Goal: Task Accomplishment & Management: Use online tool/utility

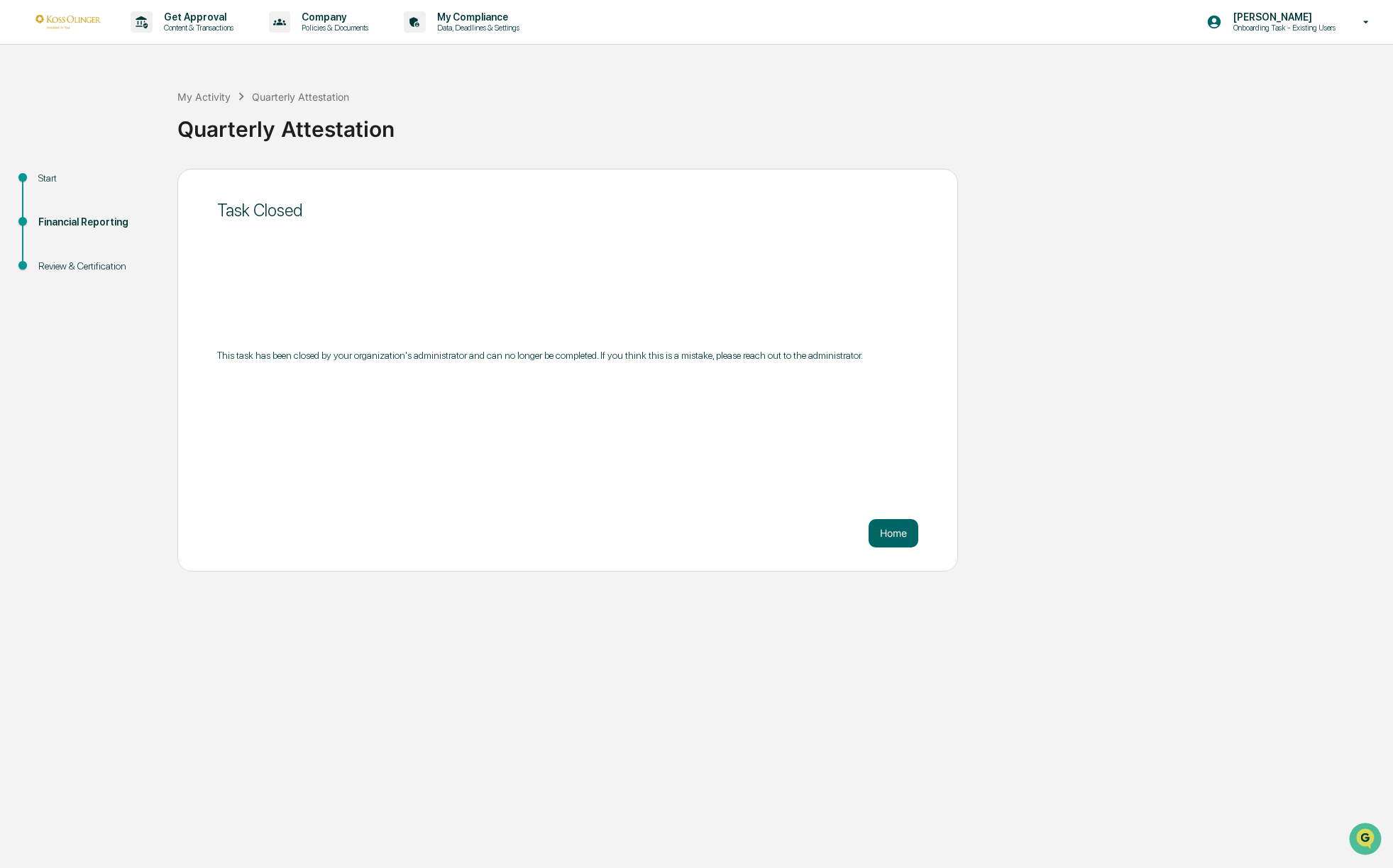
click at [72, 22] on img at bounding box center [68, 22] width 68 height 13
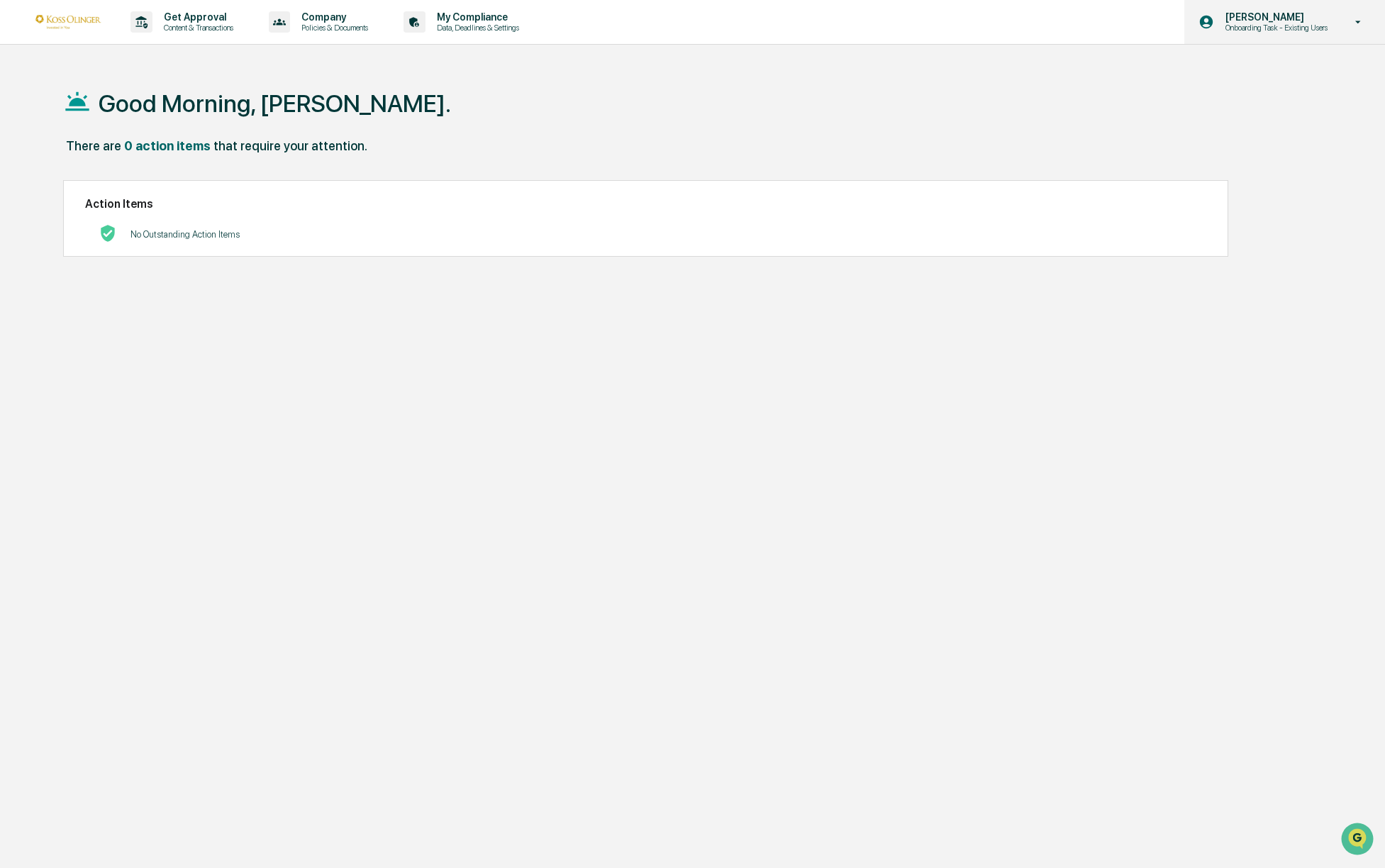
click at [1250, 25] on p "Onboarding Task - Existing Users" at bounding box center [1275, 27] width 121 height 10
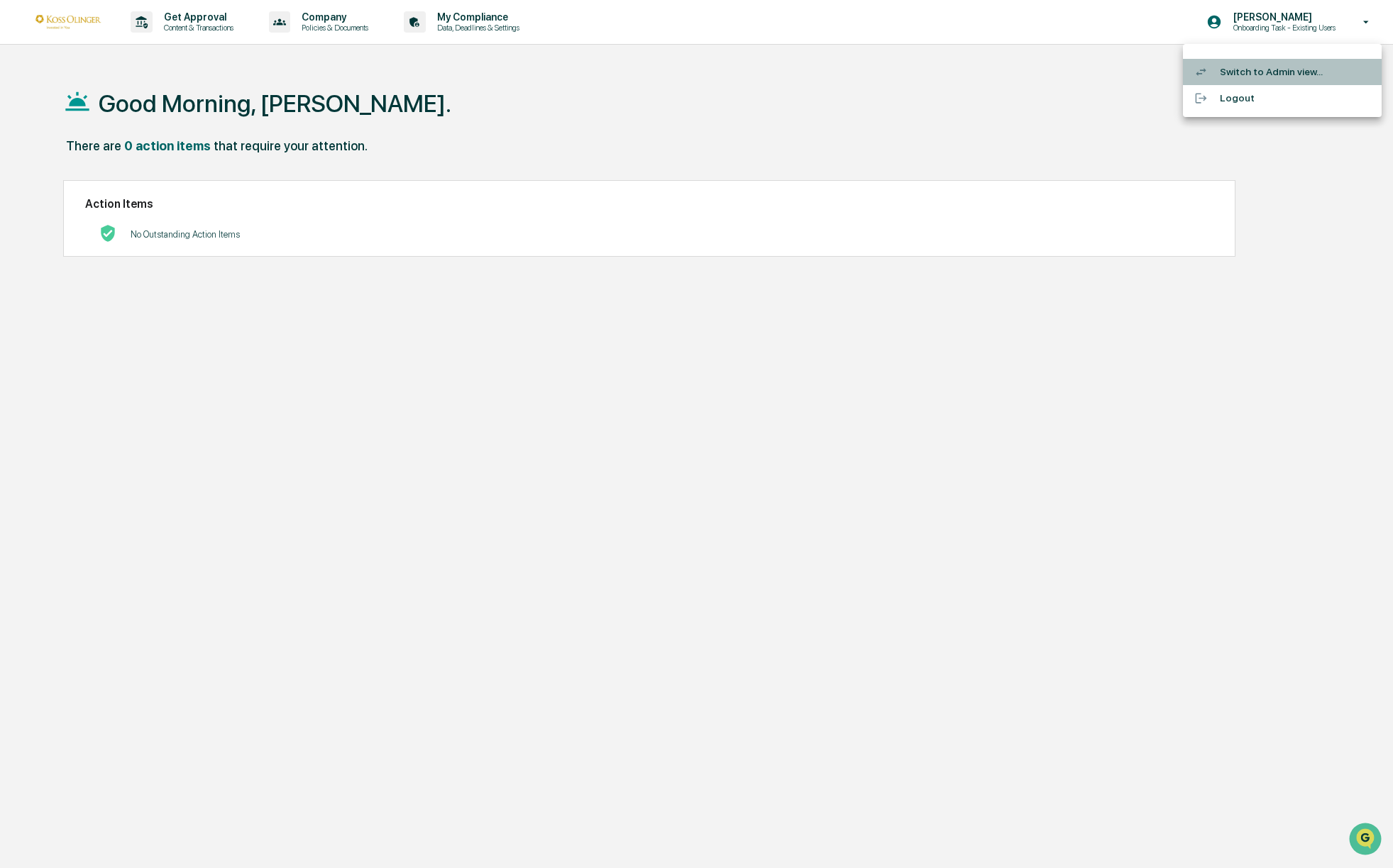
click at [1253, 70] on li "Switch to Admin view..." at bounding box center [1282, 72] width 198 height 26
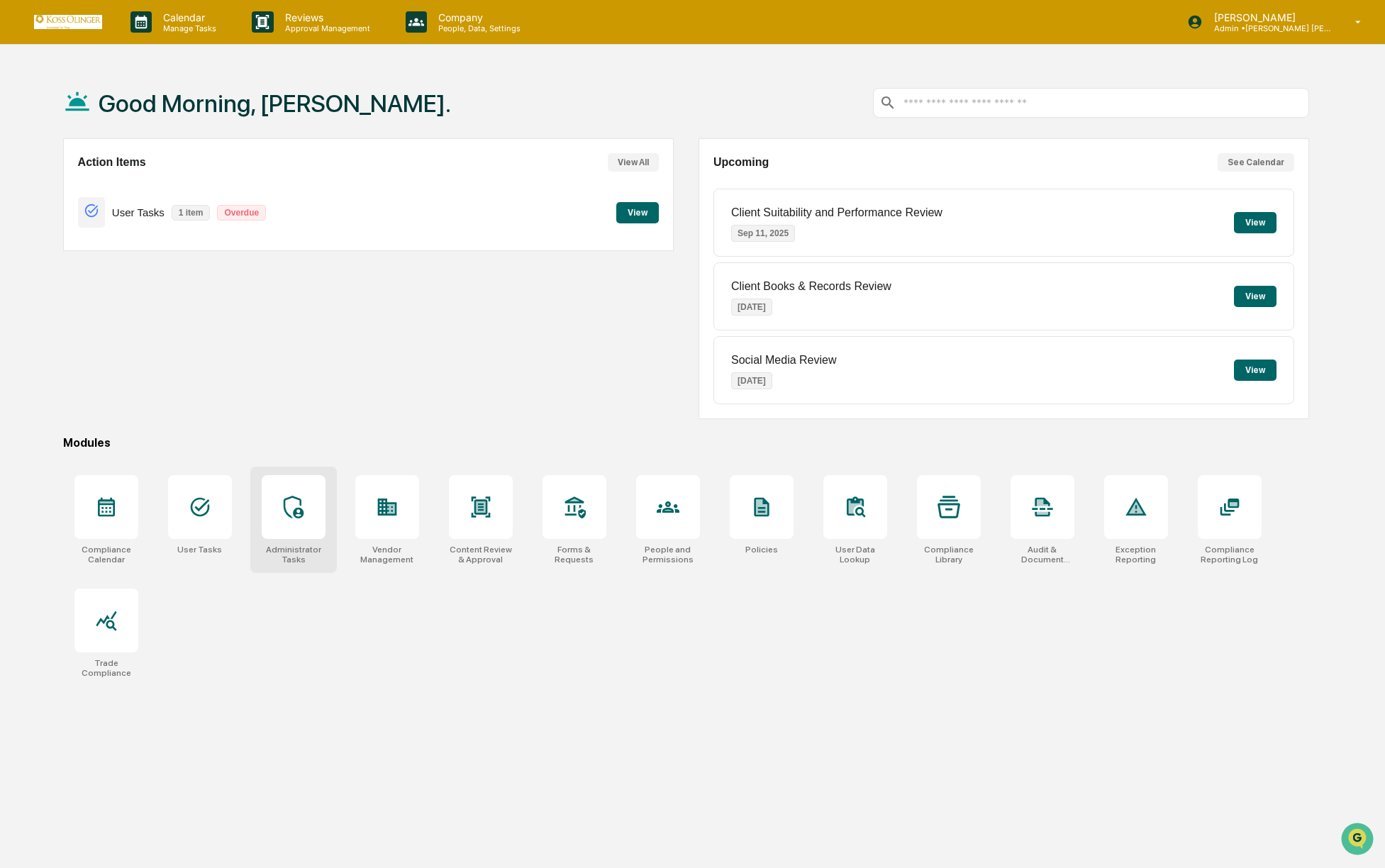
click at [279, 516] on div at bounding box center [293, 508] width 64 height 64
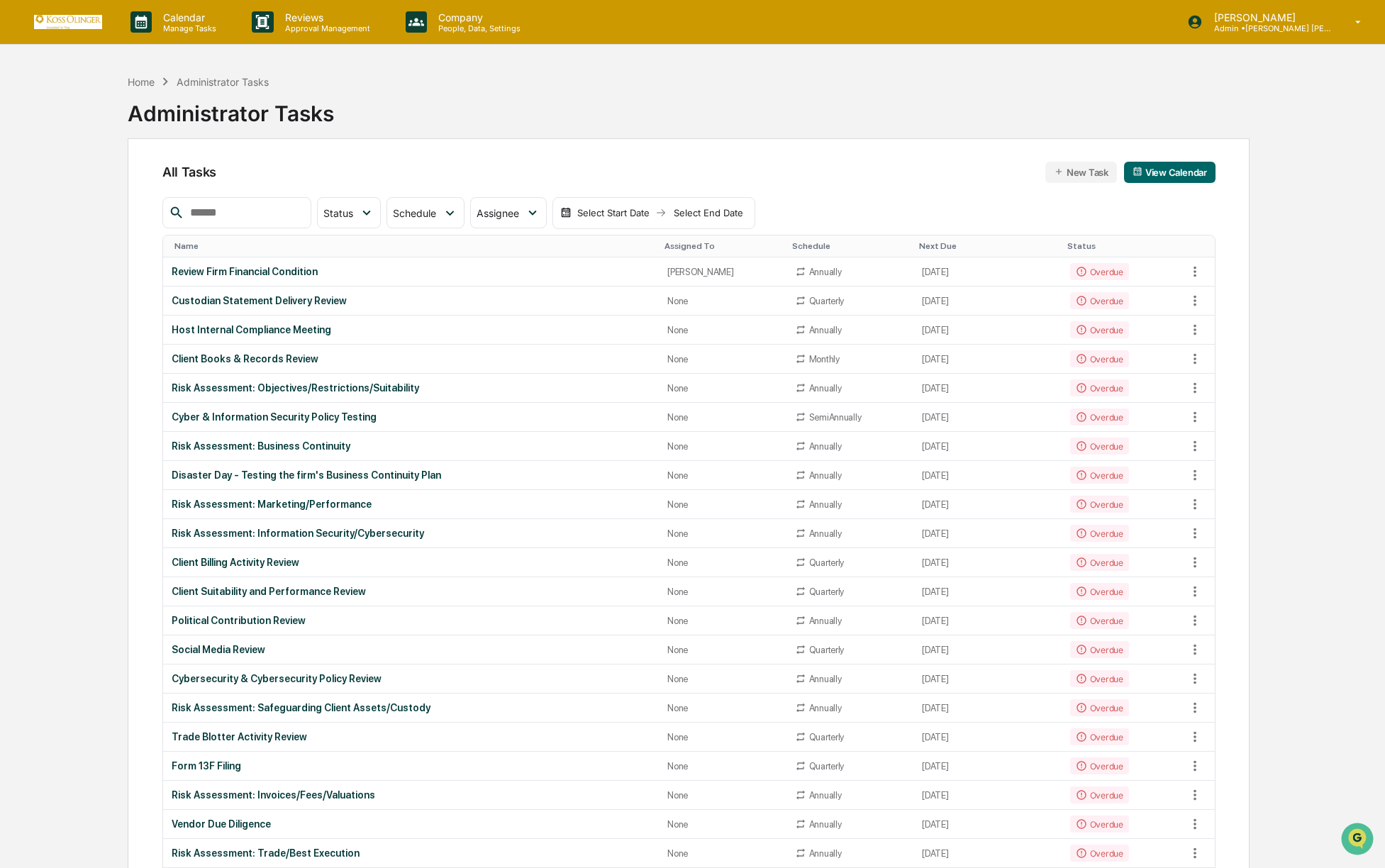
click at [1058, 173] on icon "button" at bounding box center [1059, 172] width 10 height 10
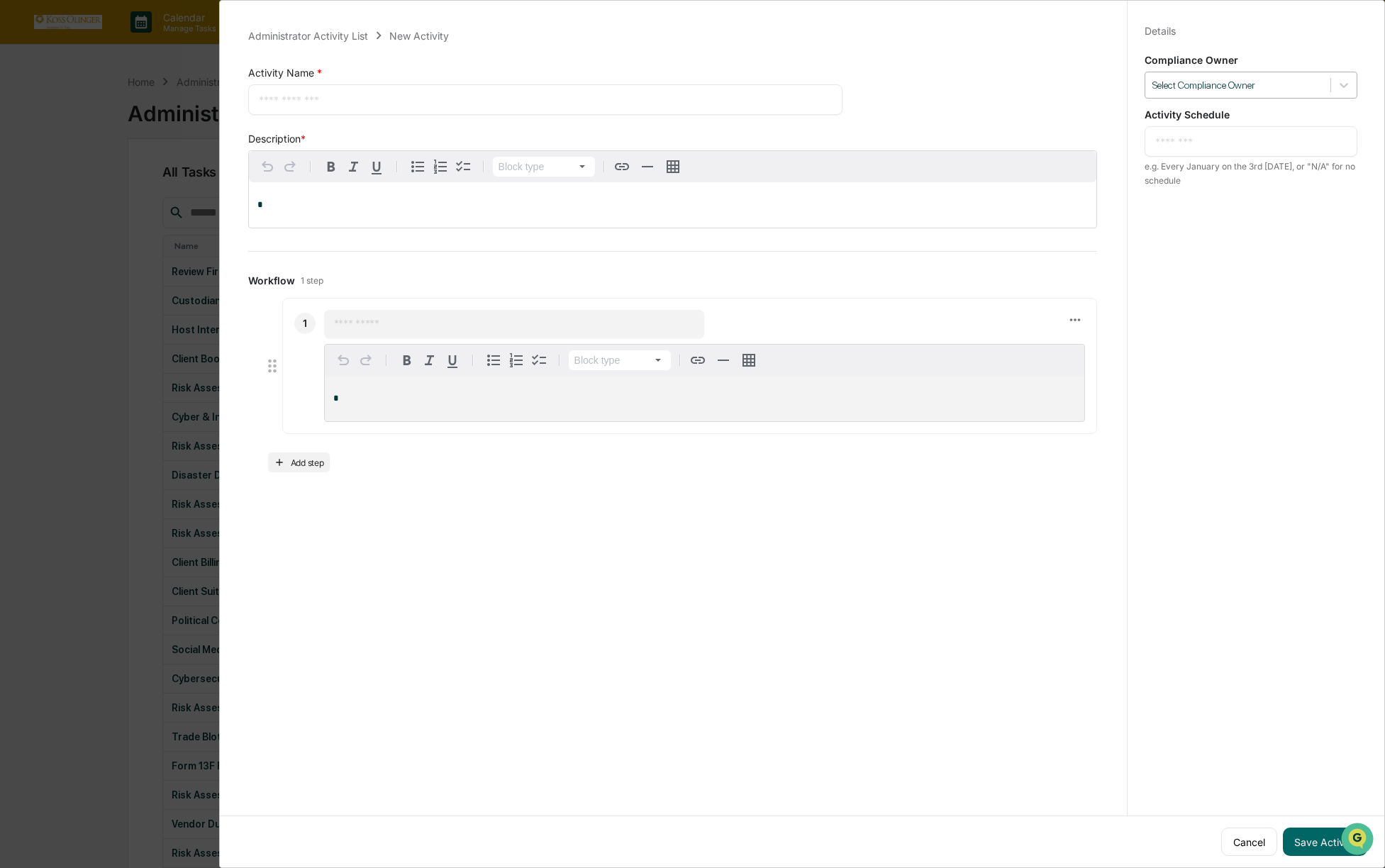
click at [1212, 86] on div at bounding box center [1238, 85] width 171 height 13
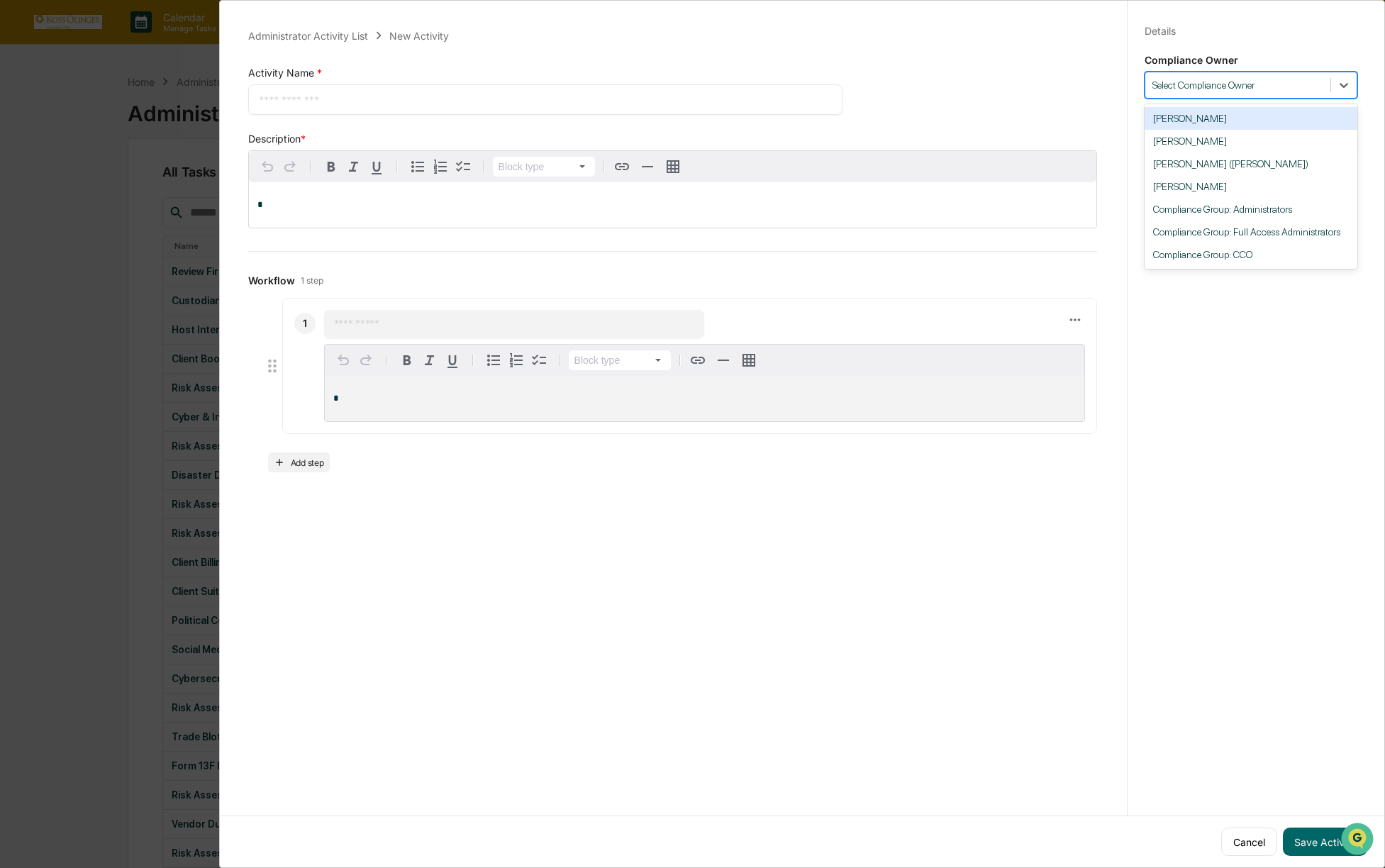
click at [1222, 87] on div at bounding box center [1238, 85] width 171 height 13
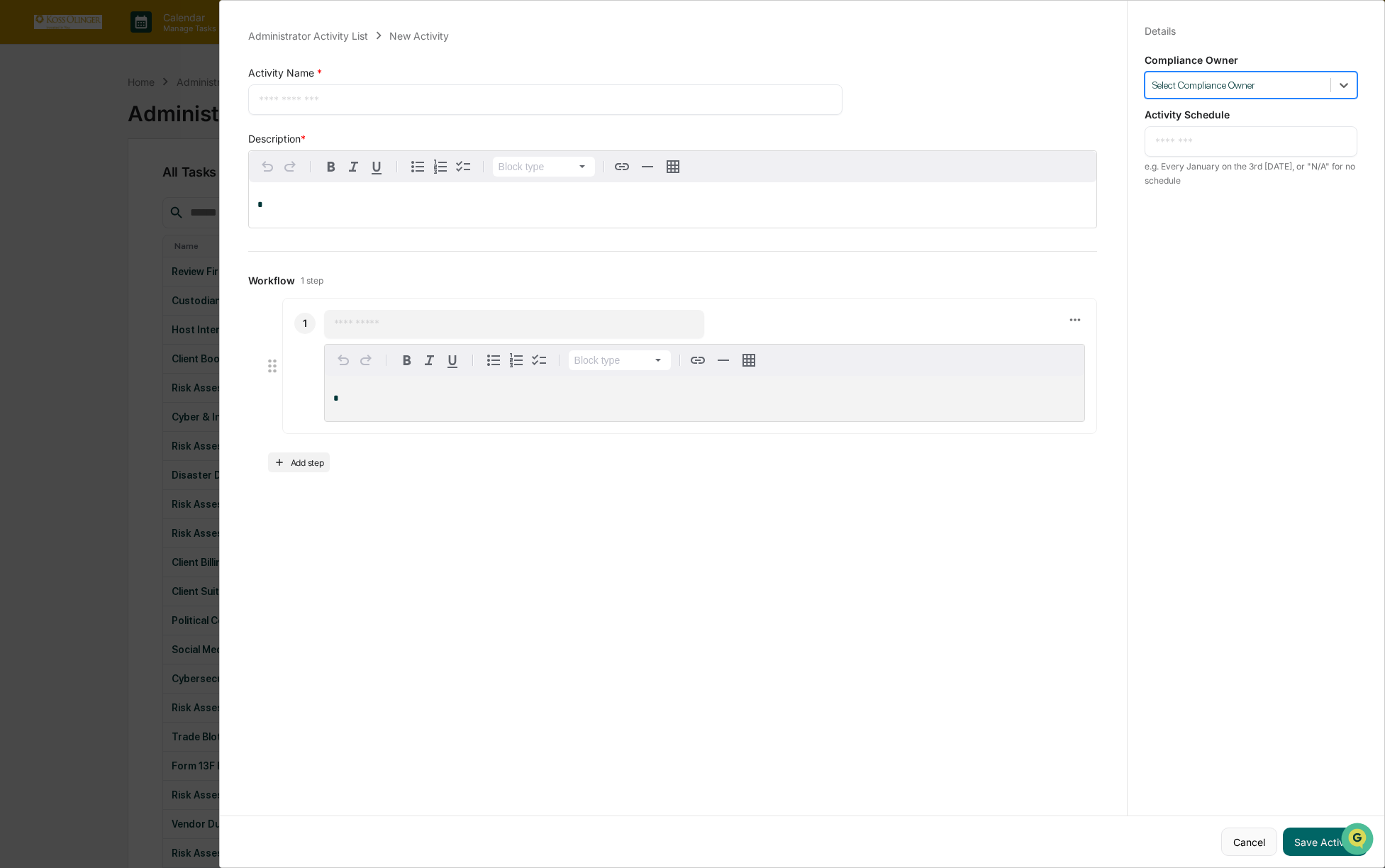
click at [1241, 836] on button "Cancel" at bounding box center [1248, 842] width 56 height 28
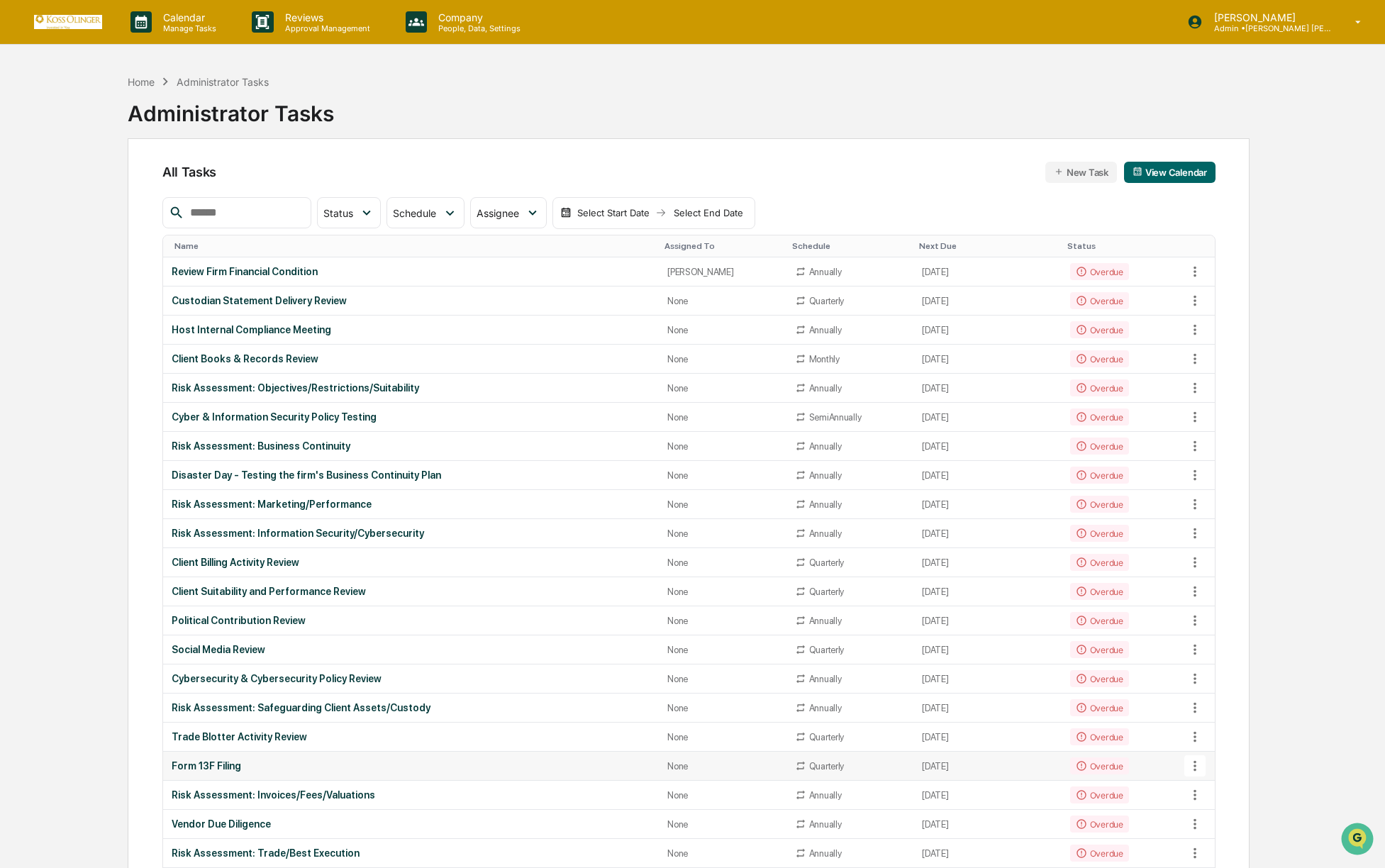
click at [237, 762] on div "Form 13F Filing" at bounding box center [410, 766] width 478 height 11
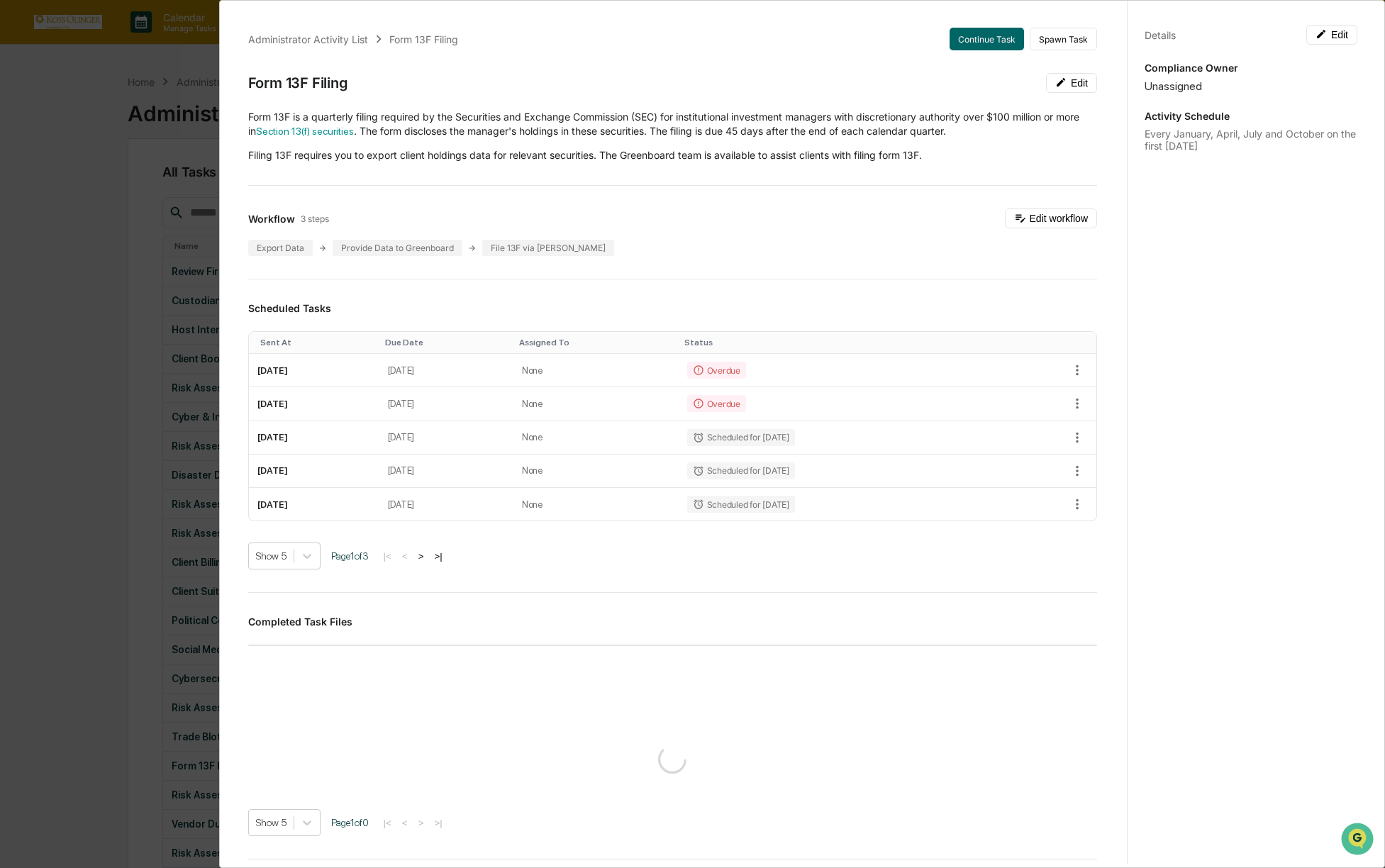
click at [92, 709] on div "Administrator Activity List Form 13F Filing Continue Task Spawn Task Form 13F F…" at bounding box center [692, 434] width 1385 height 868
